Goal: Transaction & Acquisition: Purchase product/service

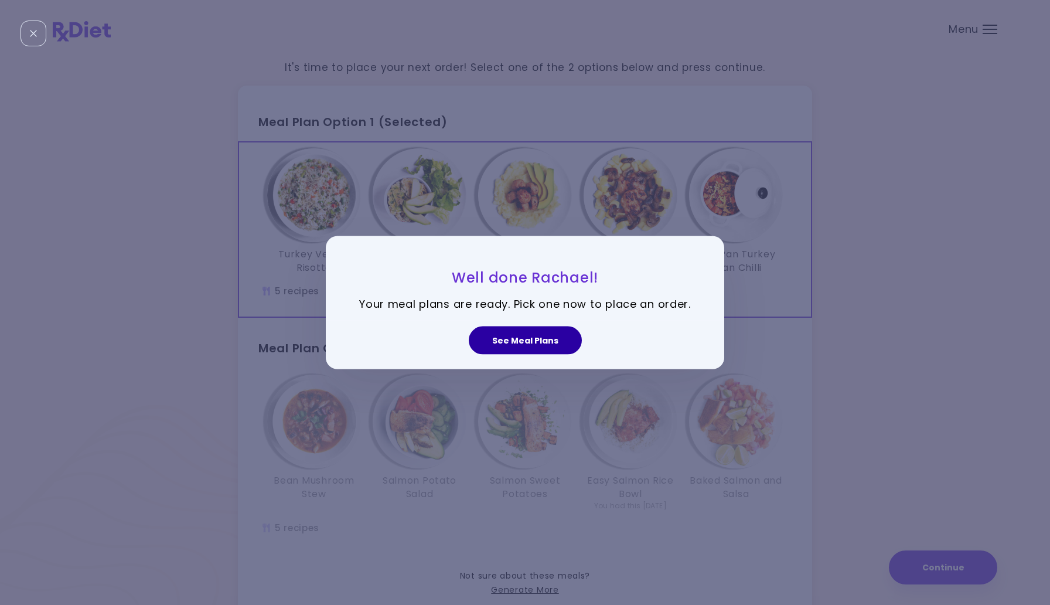
click at [547, 338] on button "See Meal Plans" at bounding box center [525, 340] width 113 height 28
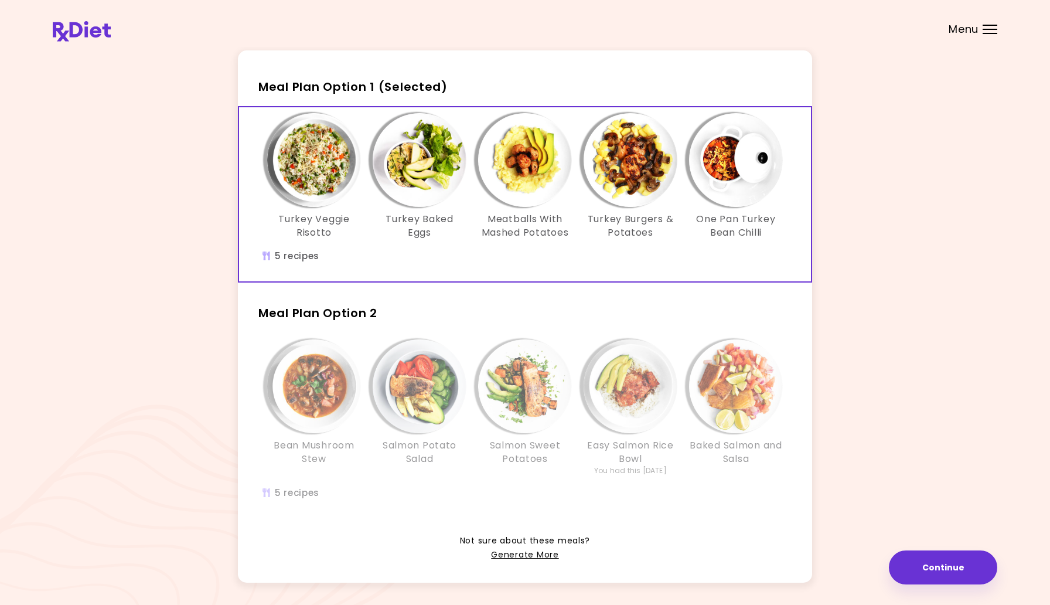
scroll to position [34, 0]
click at [703, 223] on h3 "One Pan Turkey Bean Chilli" at bounding box center [736, 227] width 94 height 26
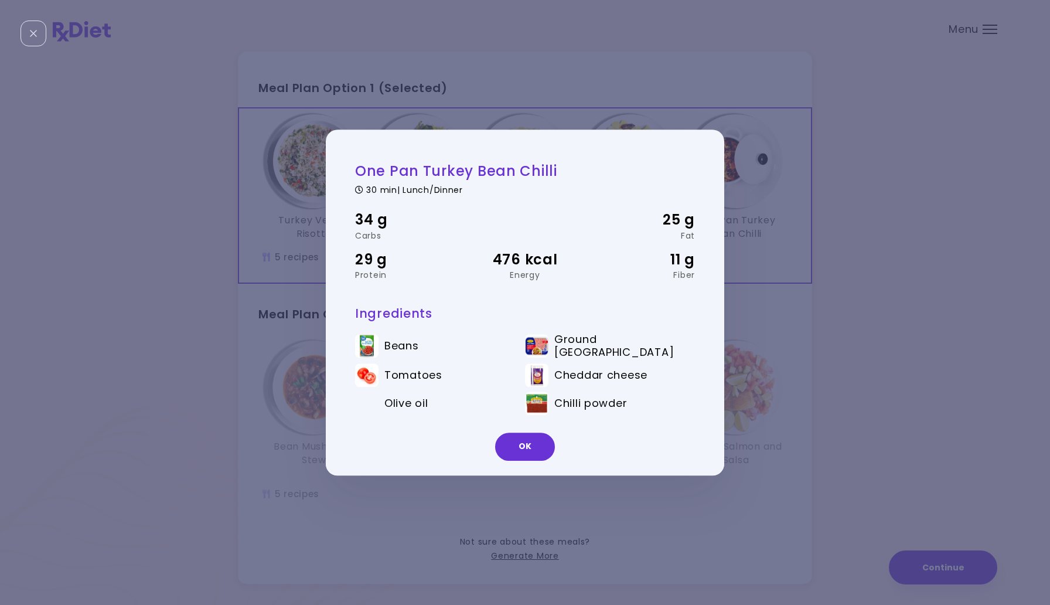
drag, startPoint x: 517, startPoint y: 455, endPoint x: 493, endPoint y: 316, distance: 141.5
click at [493, 316] on div "One Pan Turkey Bean Chilli 30 min | Lunch/Dinner 34 g Carbs 25 g Fat 29 g Prote…" at bounding box center [525, 303] width 398 height 346
click at [535, 437] on button "OK" at bounding box center [525, 446] width 60 height 28
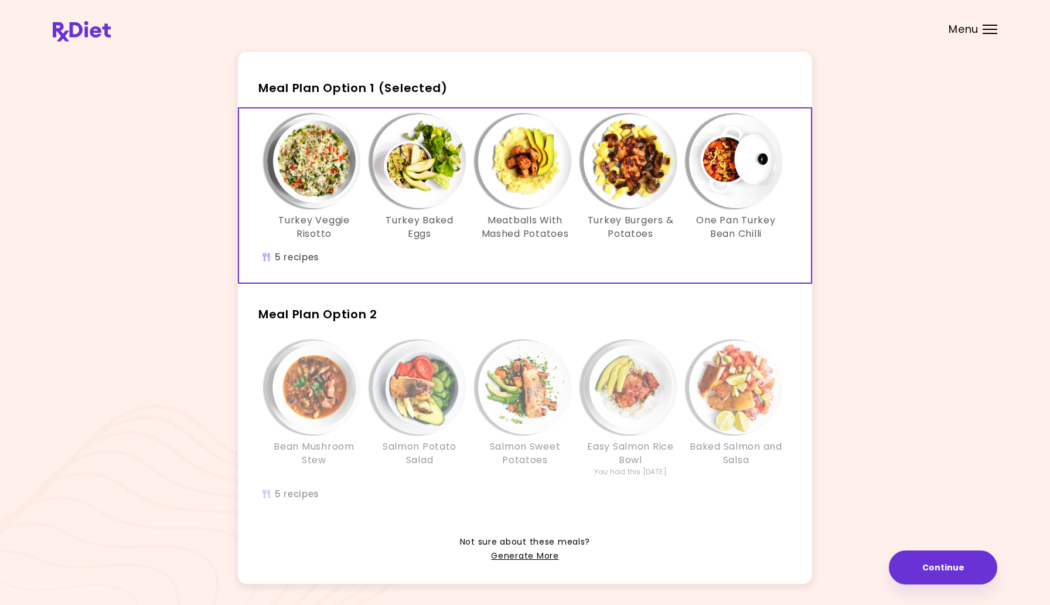
click at [459, 380] on img "Info - Salmon Potato Salad - Meal Plan Option 2" at bounding box center [420, 387] width 94 height 94
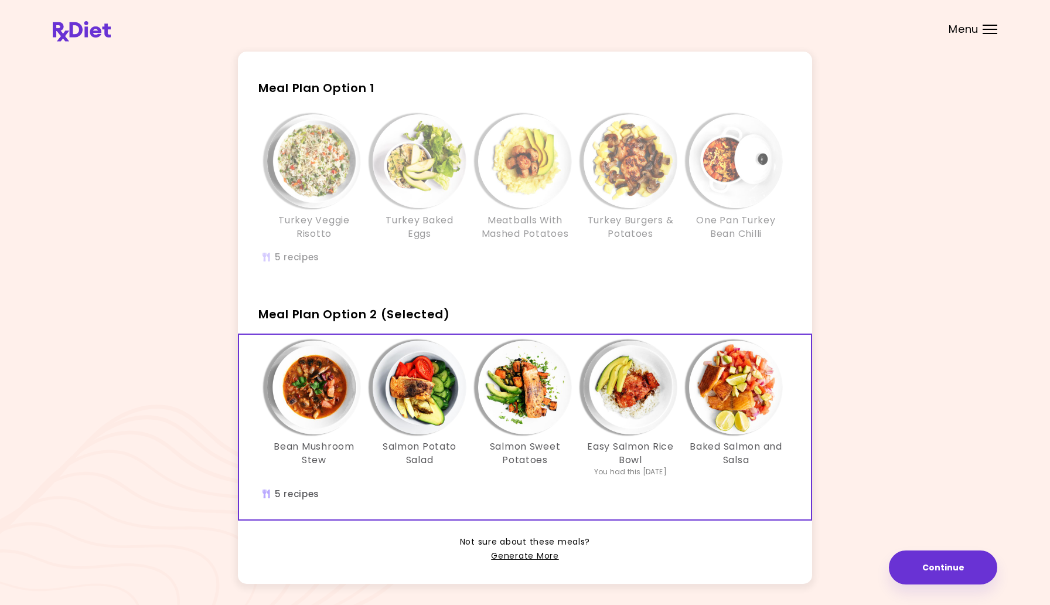
click at [312, 413] on img "Info - Bean Mushroom Stew - Meal Plan Option 2 (Selected)" at bounding box center [314, 387] width 94 height 94
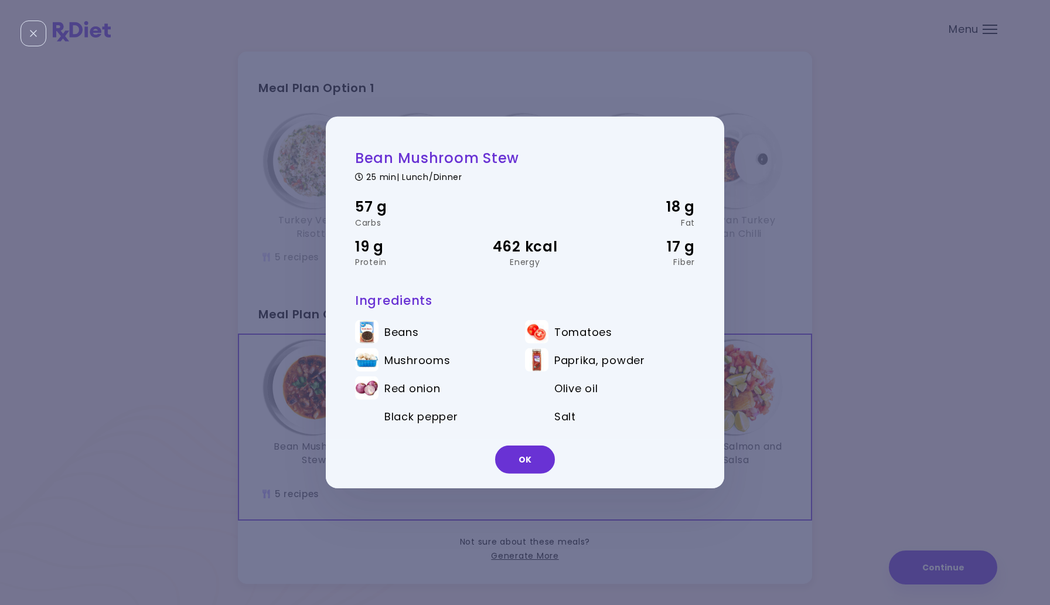
click at [281, 443] on div "Bean Mushroom Stew 25 min | Lunch/Dinner 57 g Carbs 18 g Fat 19 g Protein 462 k…" at bounding box center [525, 302] width 1050 height 605
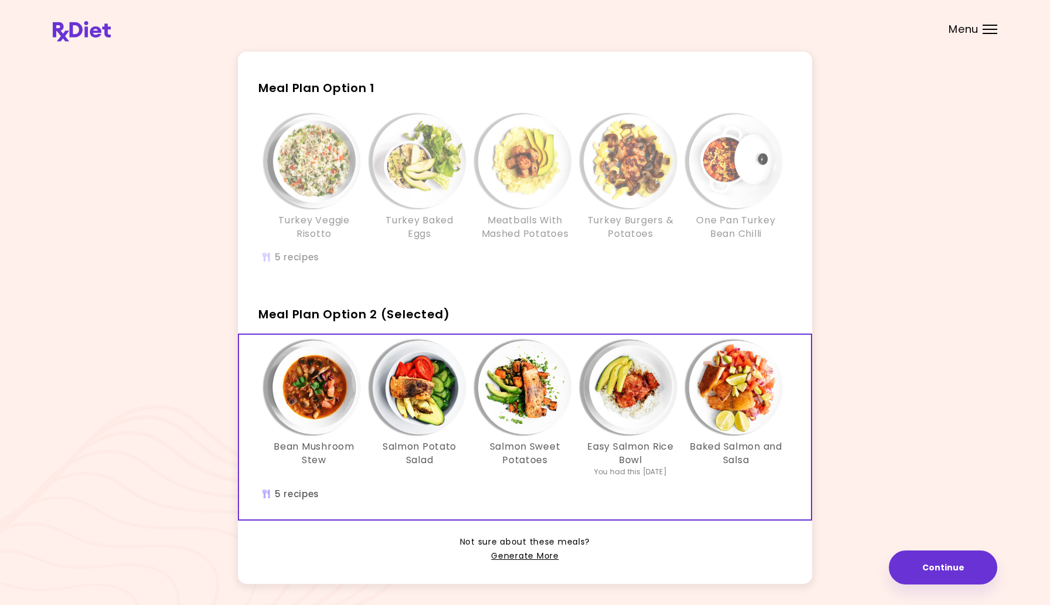
click at [448, 387] on img "Info - Salmon Potato Salad - Meal Plan Option 2 (Selected)" at bounding box center [420, 387] width 94 height 94
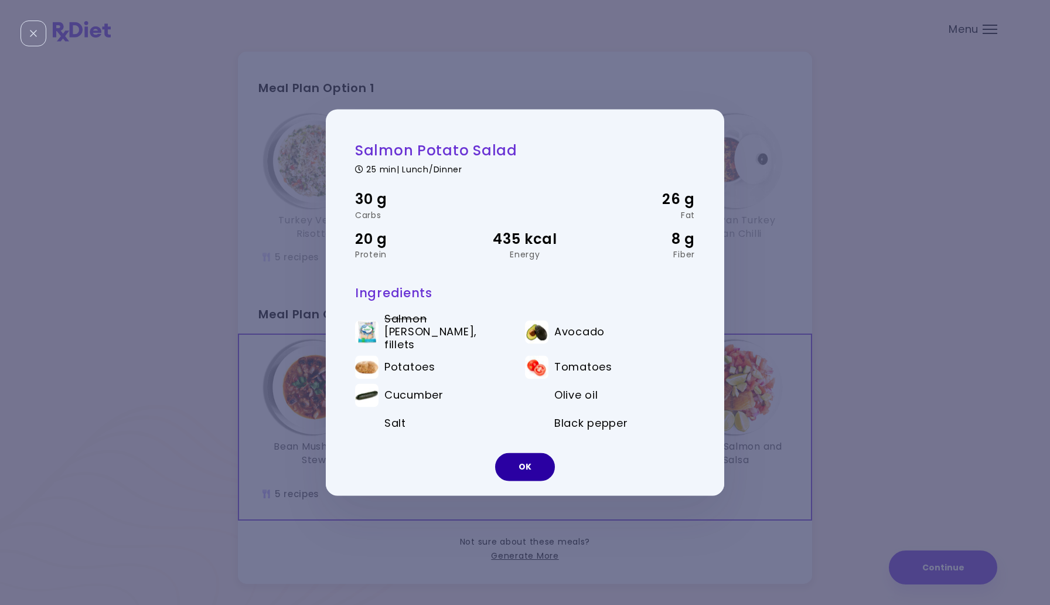
click at [529, 467] on button "OK" at bounding box center [525, 467] width 60 height 28
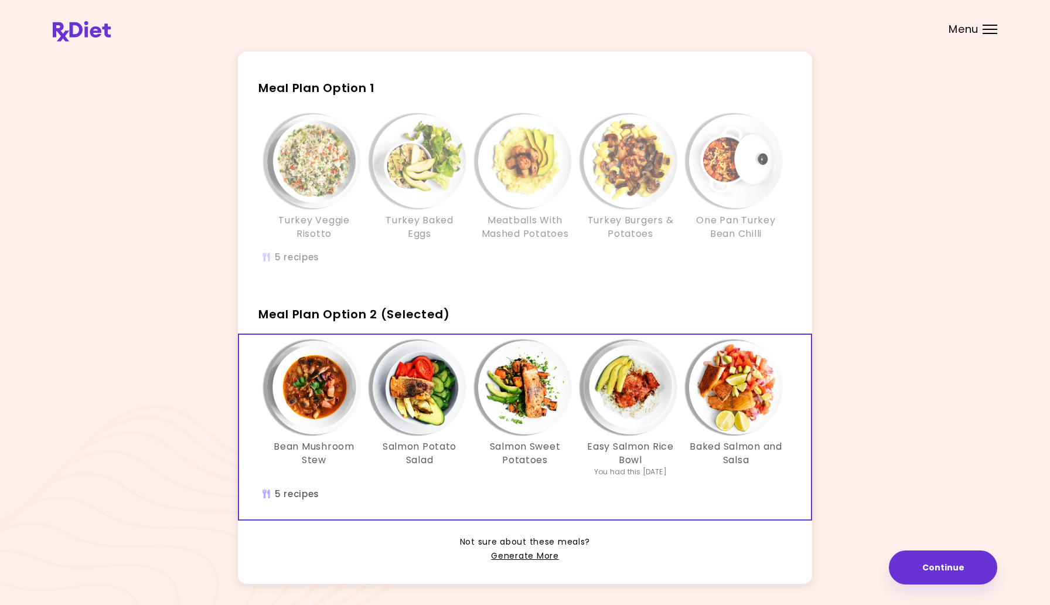
click at [645, 416] on img "Info - Easy Salmon Rice Bowl - Meal Plan Option 2 (Selected)" at bounding box center [631, 387] width 94 height 94
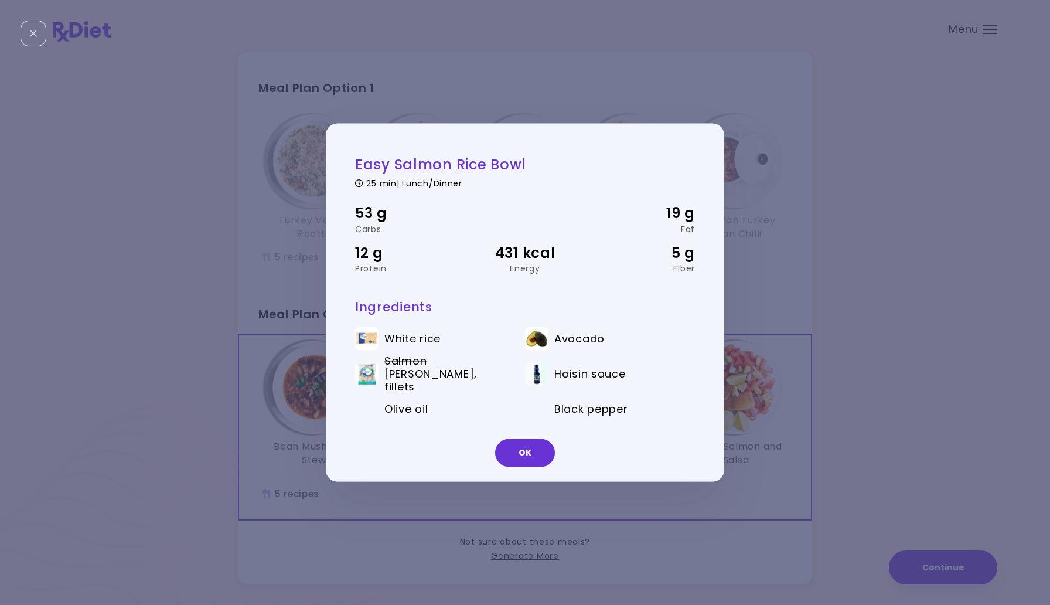
click at [679, 516] on div "Easy Salmon Rice Bowl 25 min | Lunch/Dinner 53 g Carbs 19 g Fat 12 g Protein 43…" at bounding box center [525, 302] width 1050 height 605
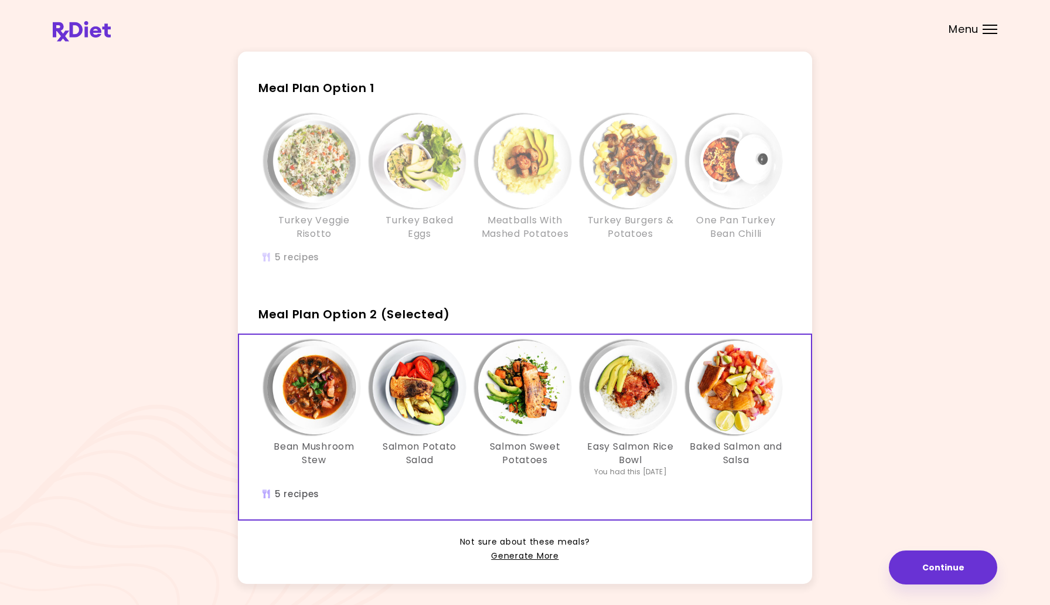
click at [743, 378] on img "Info - Baked Salmon and Salsa - Meal Plan Option 2 (Selected)" at bounding box center [736, 387] width 94 height 94
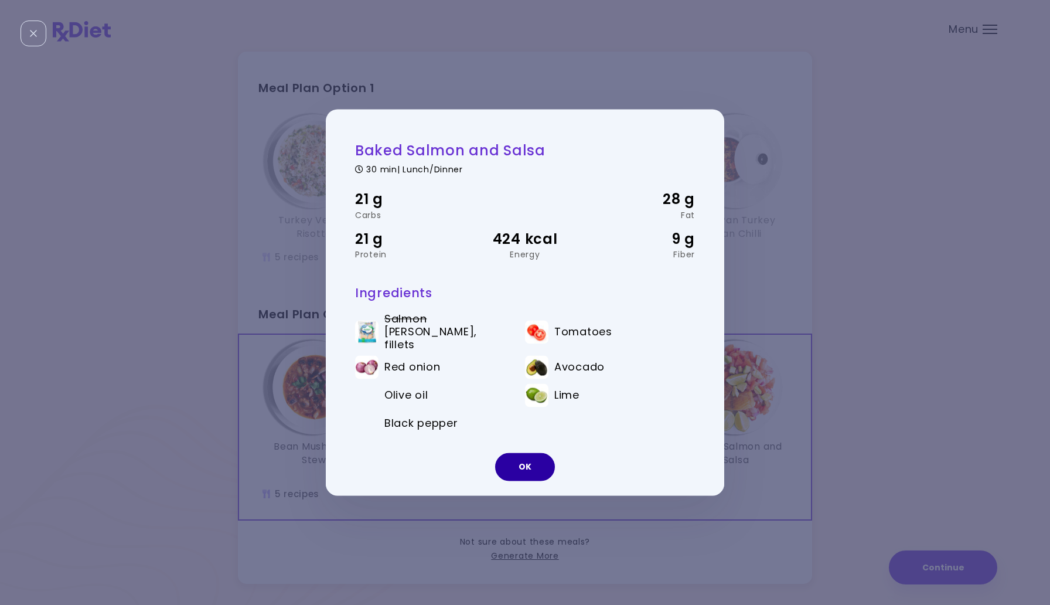
click at [529, 456] on button "OK" at bounding box center [525, 467] width 60 height 28
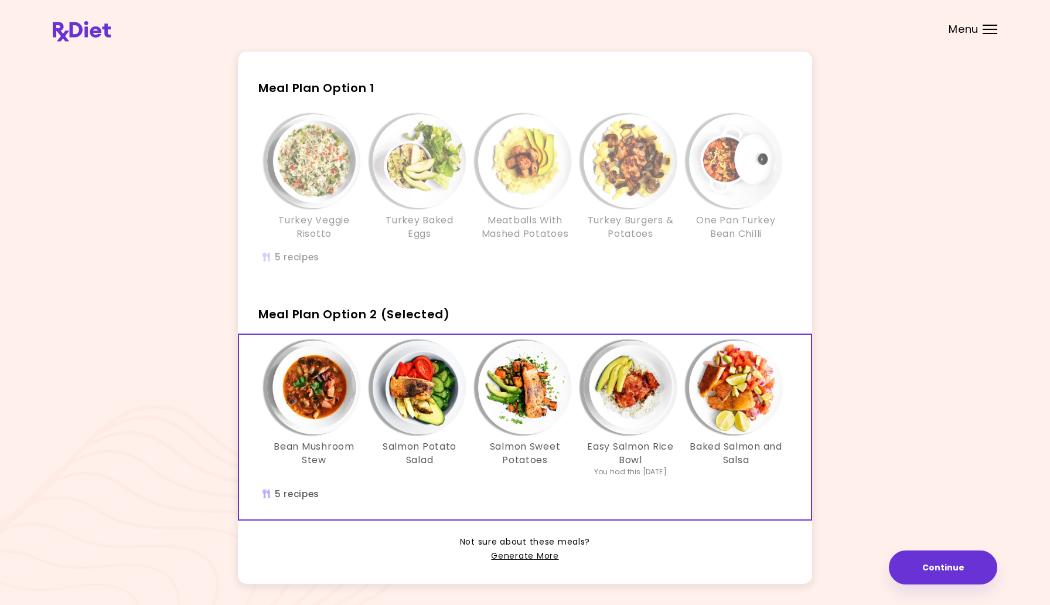
scroll to position [77, 0]
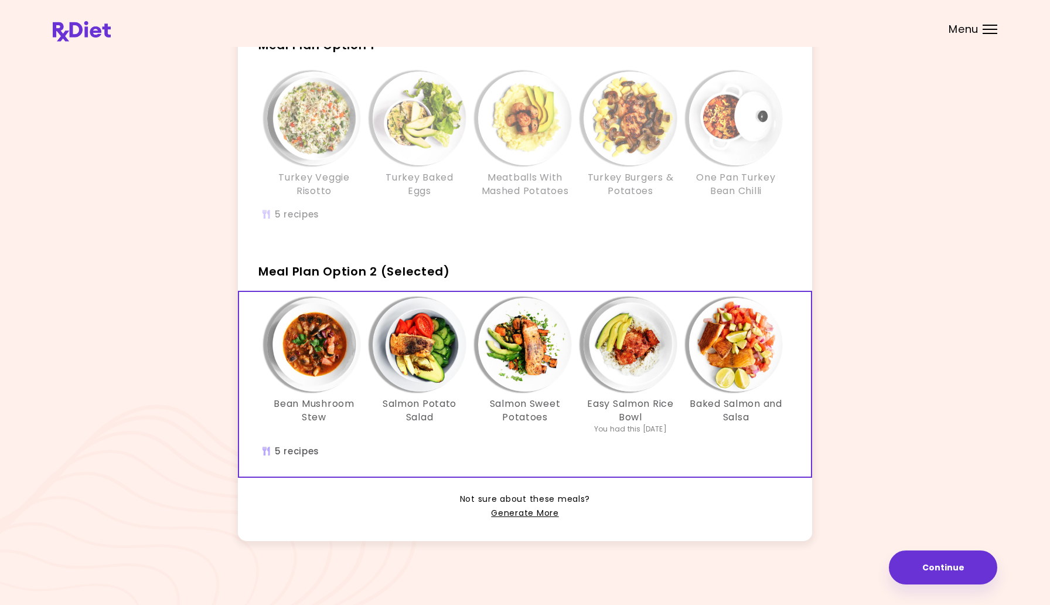
click at [466, 365] on div "Salmon Potato Salad" at bounding box center [419, 366] width 105 height 137
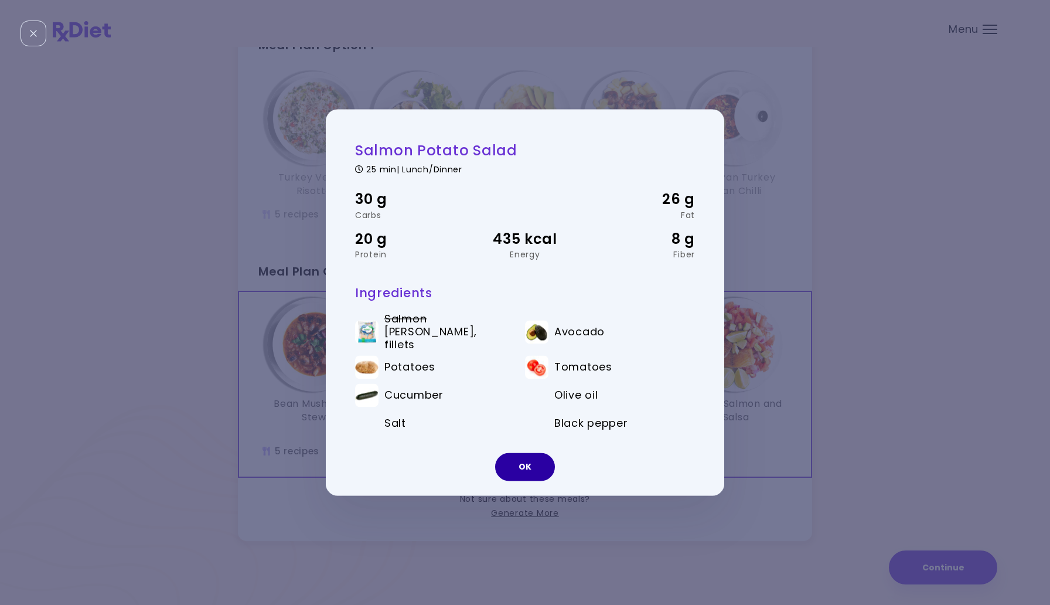
click at [517, 466] on button "OK" at bounding box center [525, 467] width 60 height 28
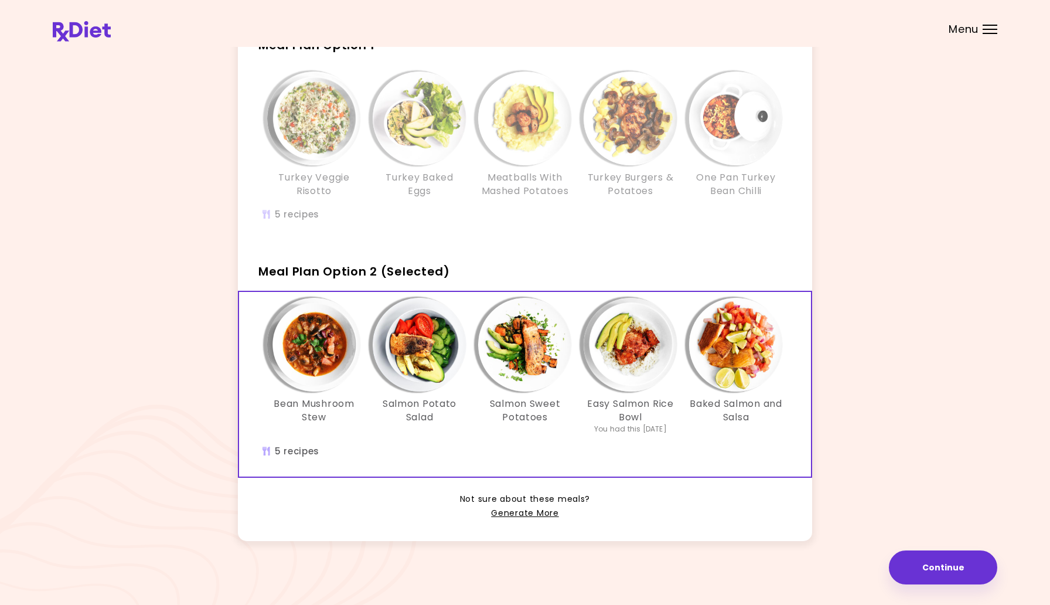
click at [456, 161] on div "Info - Turkey Baked Eggs - Meal Plan Option 1" at bounding box center [420, 118] width 94 height 94
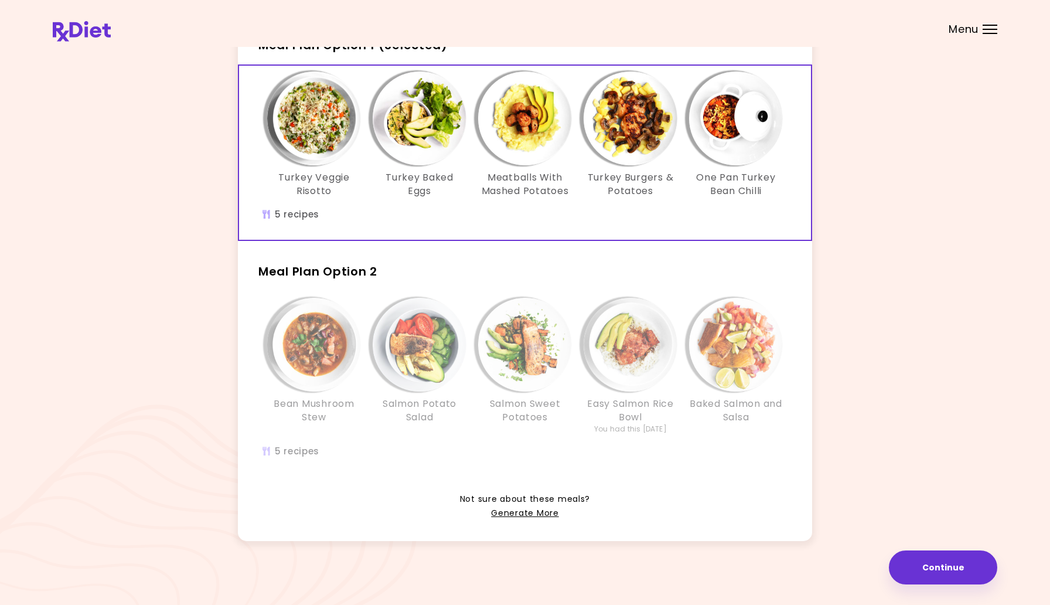
click at [326, 155] on img "Info - Turkey Veggie Risotto - Meal Plan Option 1 (Selected)" at bounding box center [314, 118] width 94 height 94
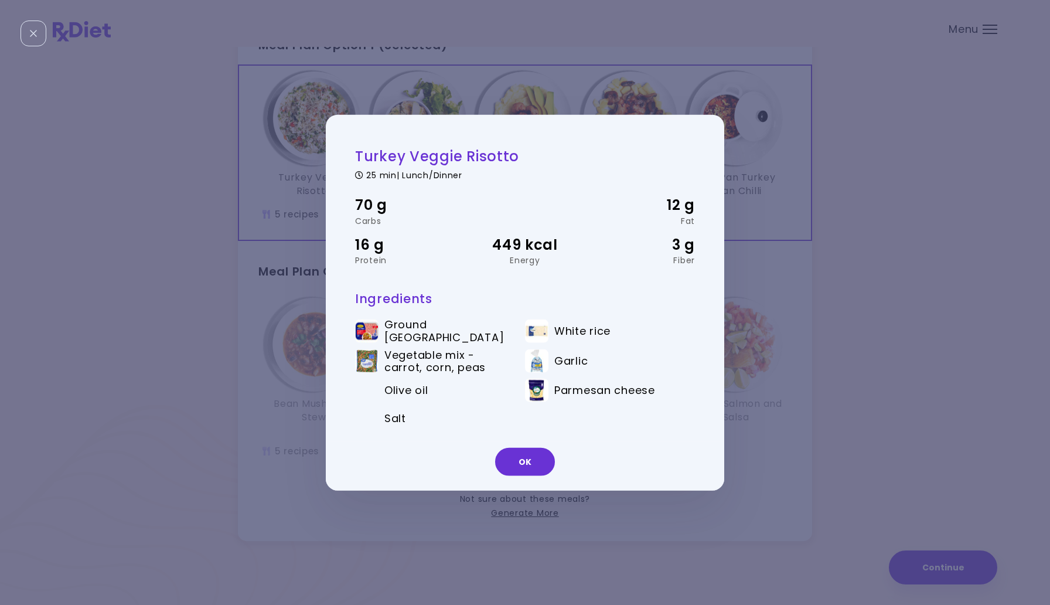
click at [765, 152] on div "Turkey Veggie Risotto 25 min | Lunch/Dinner 70 g Carbs 12 g Fat 16 g Protein 44…" at bounding box center [525, 302] width 1050 height 605
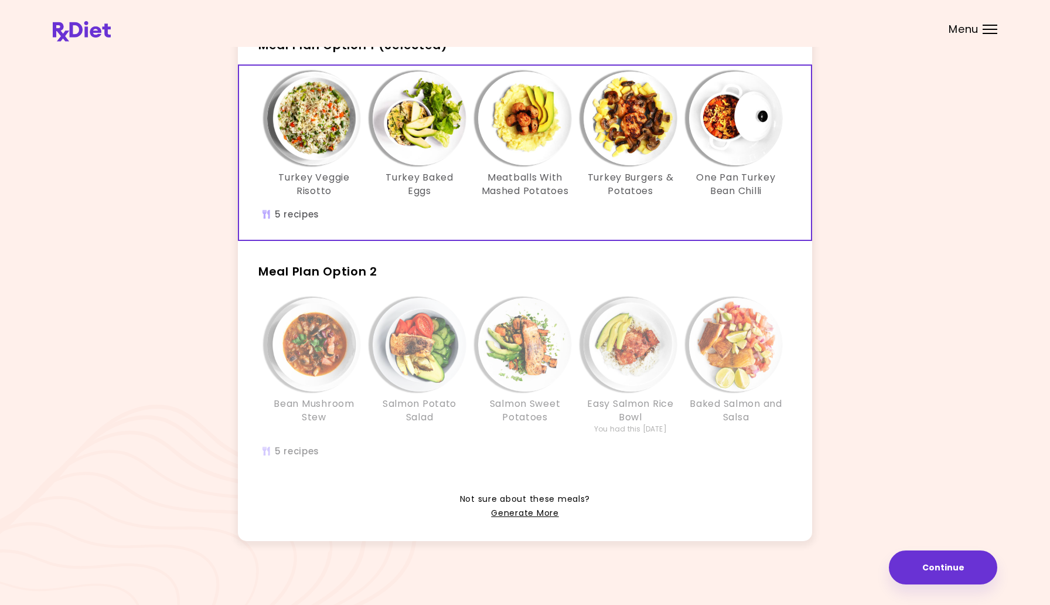
click at [431, 122] on img "Info - Turkey Baked Eggs - Meal Plan Option 1 (Selected)" at bounding box center [420, 118] width 94 height 94
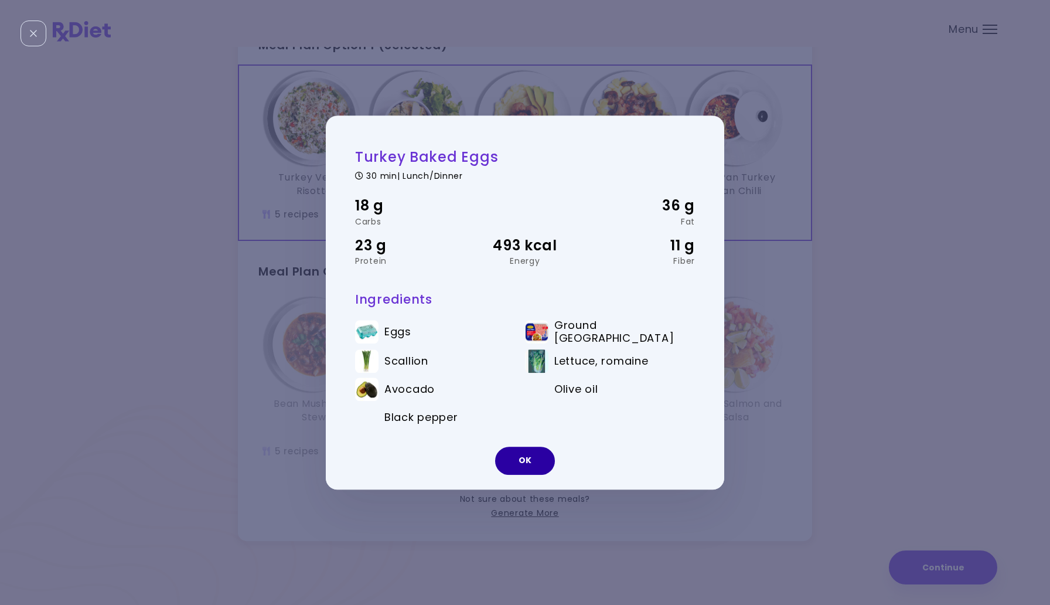
click at [532, 458] on button "OK" at bounding box center [525, 461] width 60 height 28
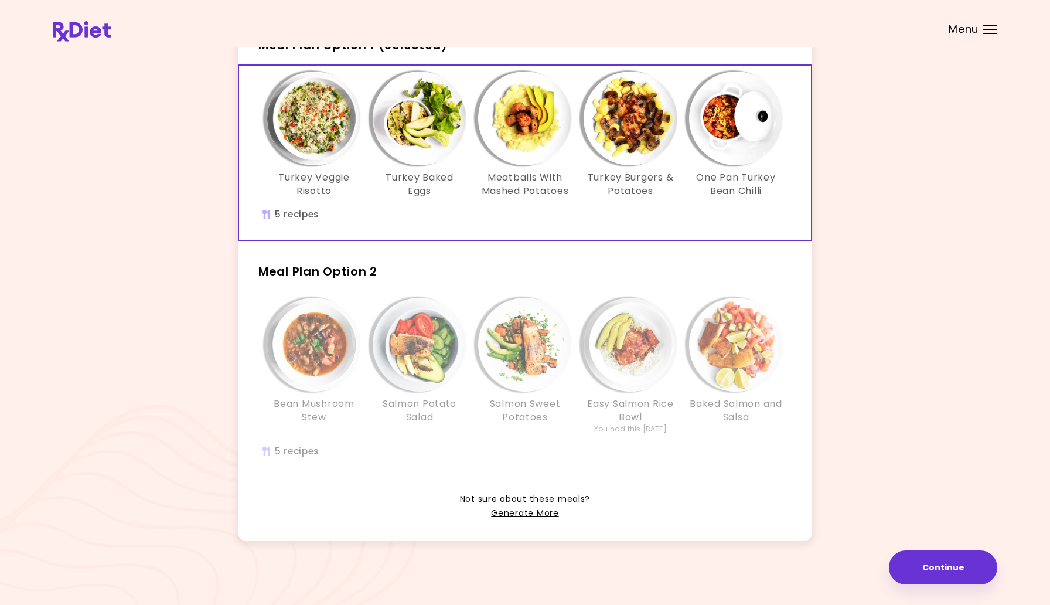
click at [588, 147] on div "Info - Turkey Burgers & Potatoes - Meal Plan Option 1 (Selected)" at bounding box center [631, 118] width 94 height 94
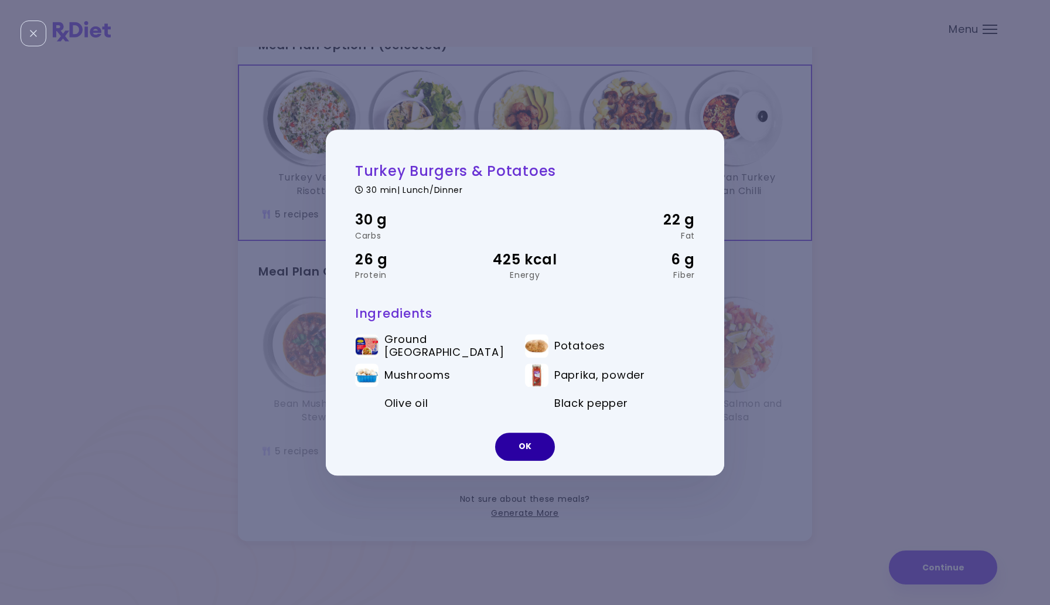
click at [528, 445] on button "OK" at bounding box center [525, 446] width 60 height 28
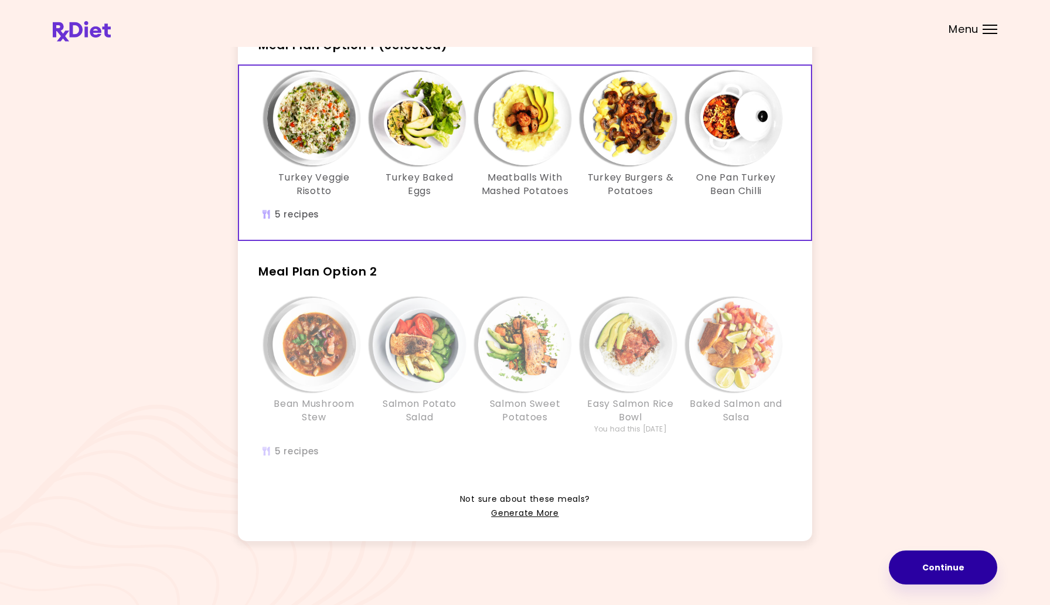
click at [937, 574] on button "Continue" at bounding box center [943, 567] width 108 height 34
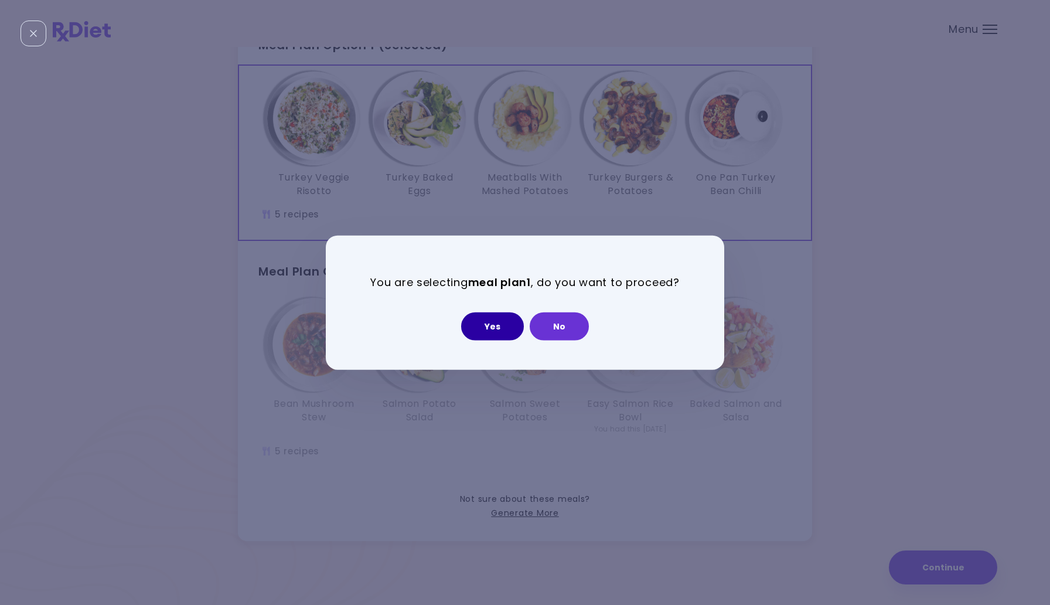
click at [506, 327] on button "Yes" at bounding box center [492, 326] width 63 height 28
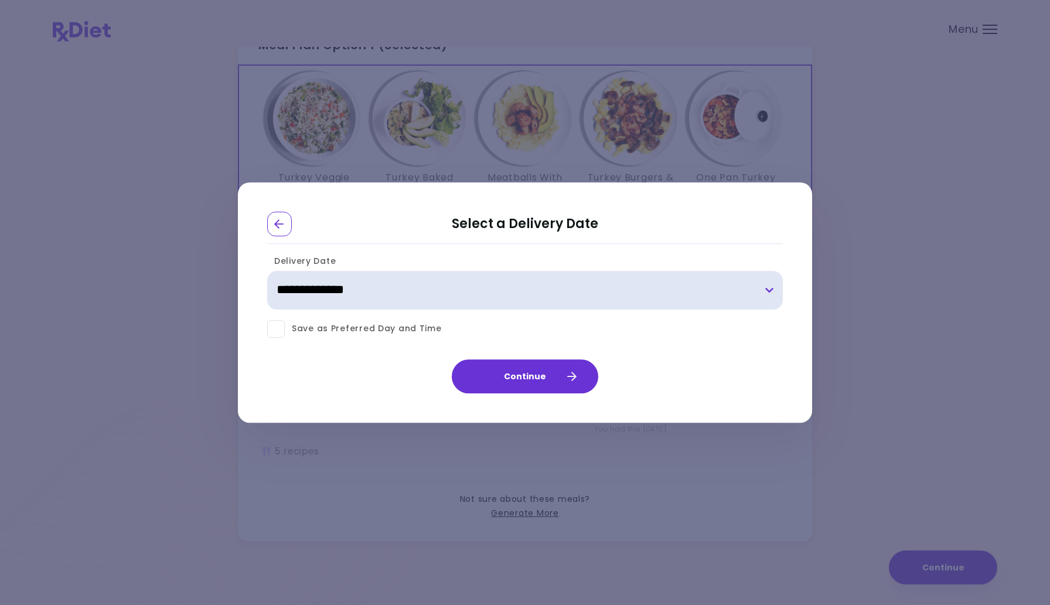
click at [768, 291] on select "**********" at bounding box center [525, 290] width 516 height 39
select select "**********"
click at [267, 271] on select "**********" at bounding box center [525, 290] width 516 height 39
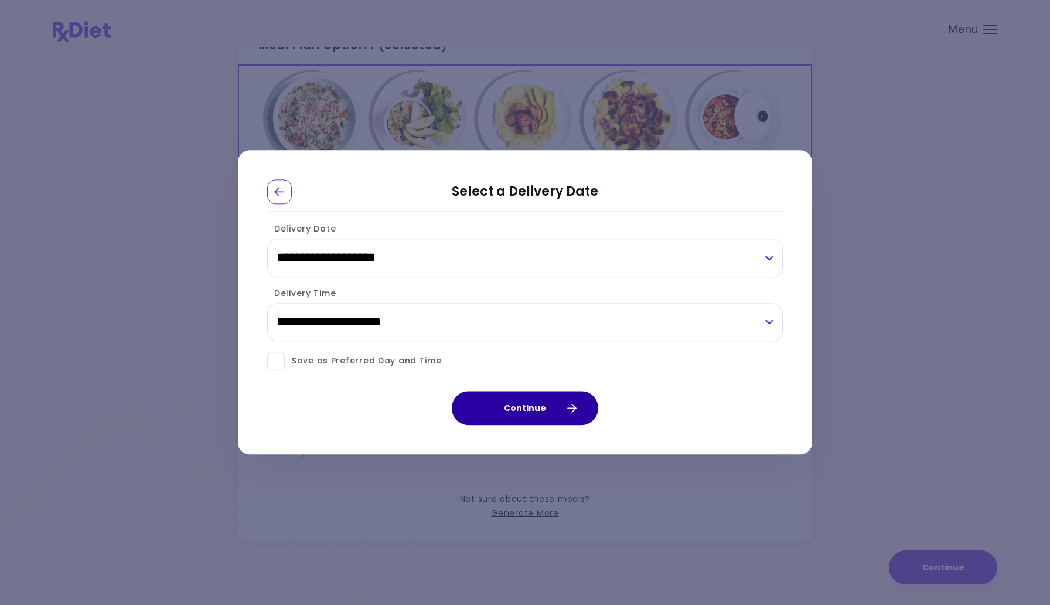
click at [537, 411] on button "Continue" at bounding box center [525, 408] width 147 height 34
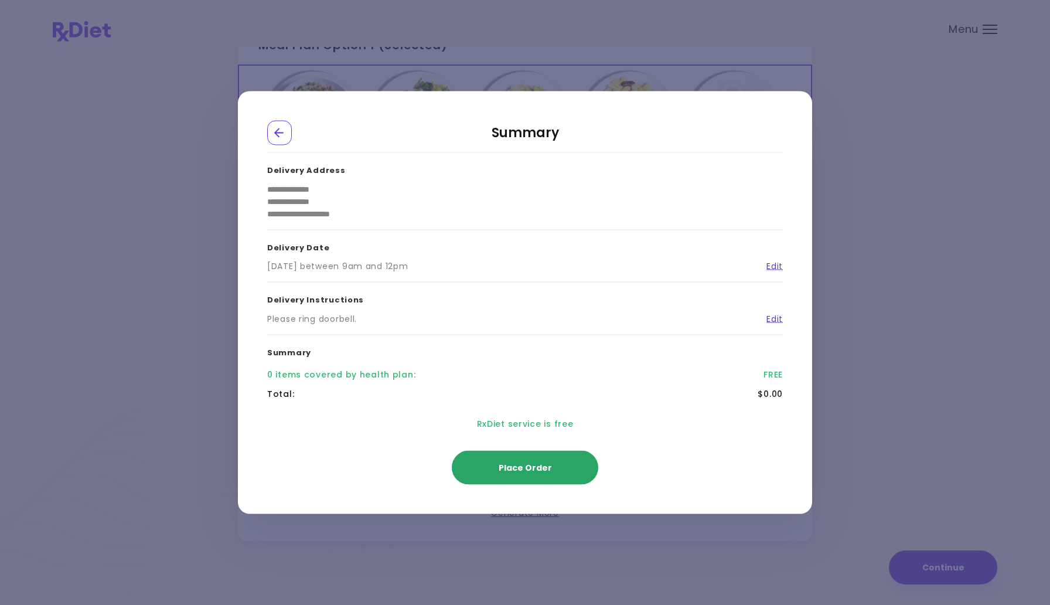
click at [525, 472] on span "Place Order" at bounding box center [525, 468] width 53 height 12
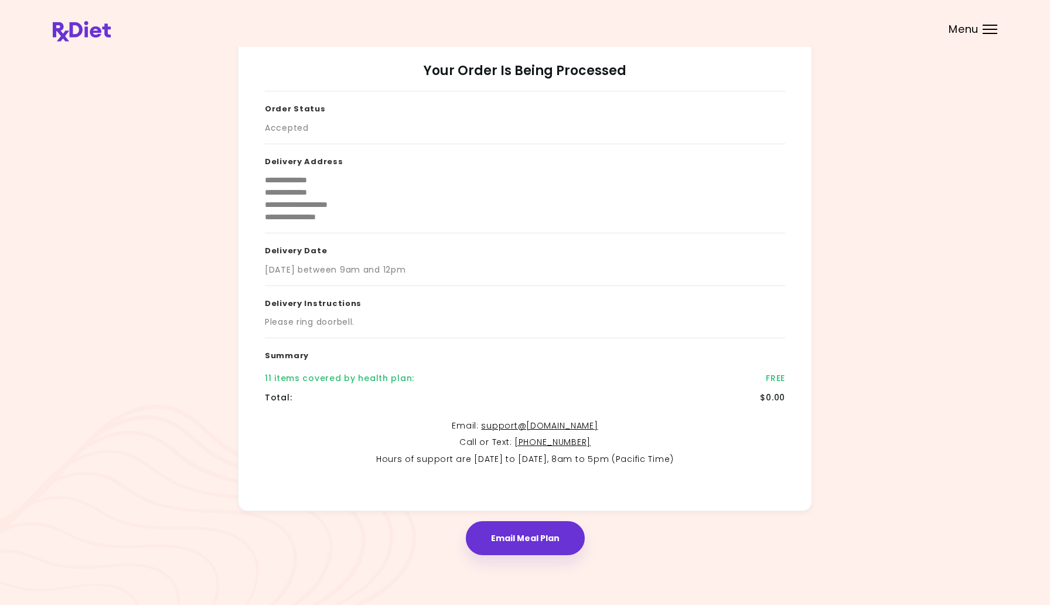
scroll to position [20, 0]
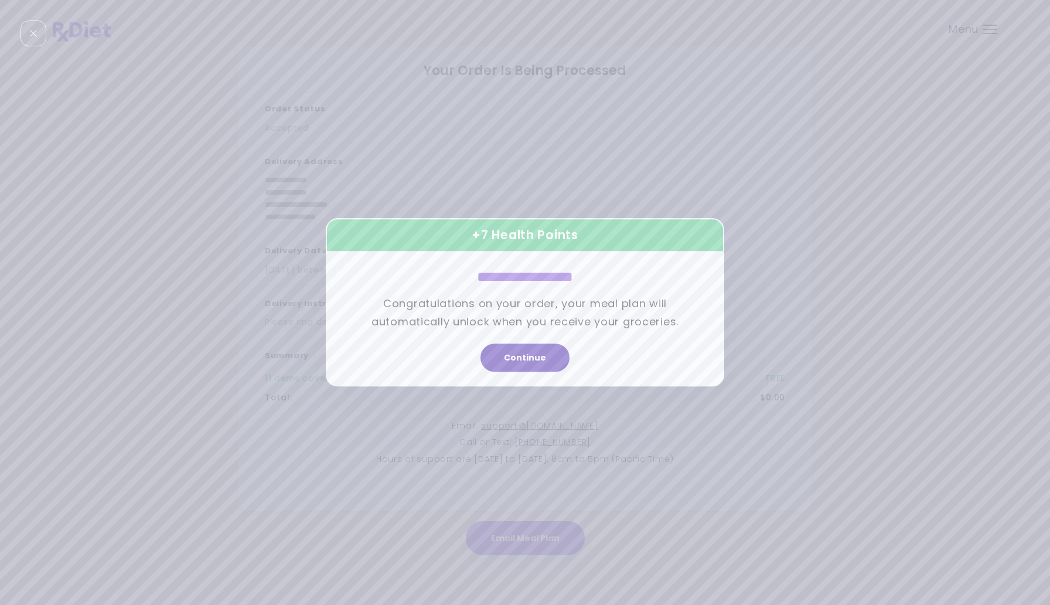
click at [529, 366] on button "Continue" at bounding box center [525, 358] width 89 height 28
